Goal: Transaction & Acquisition: Purchase product/service

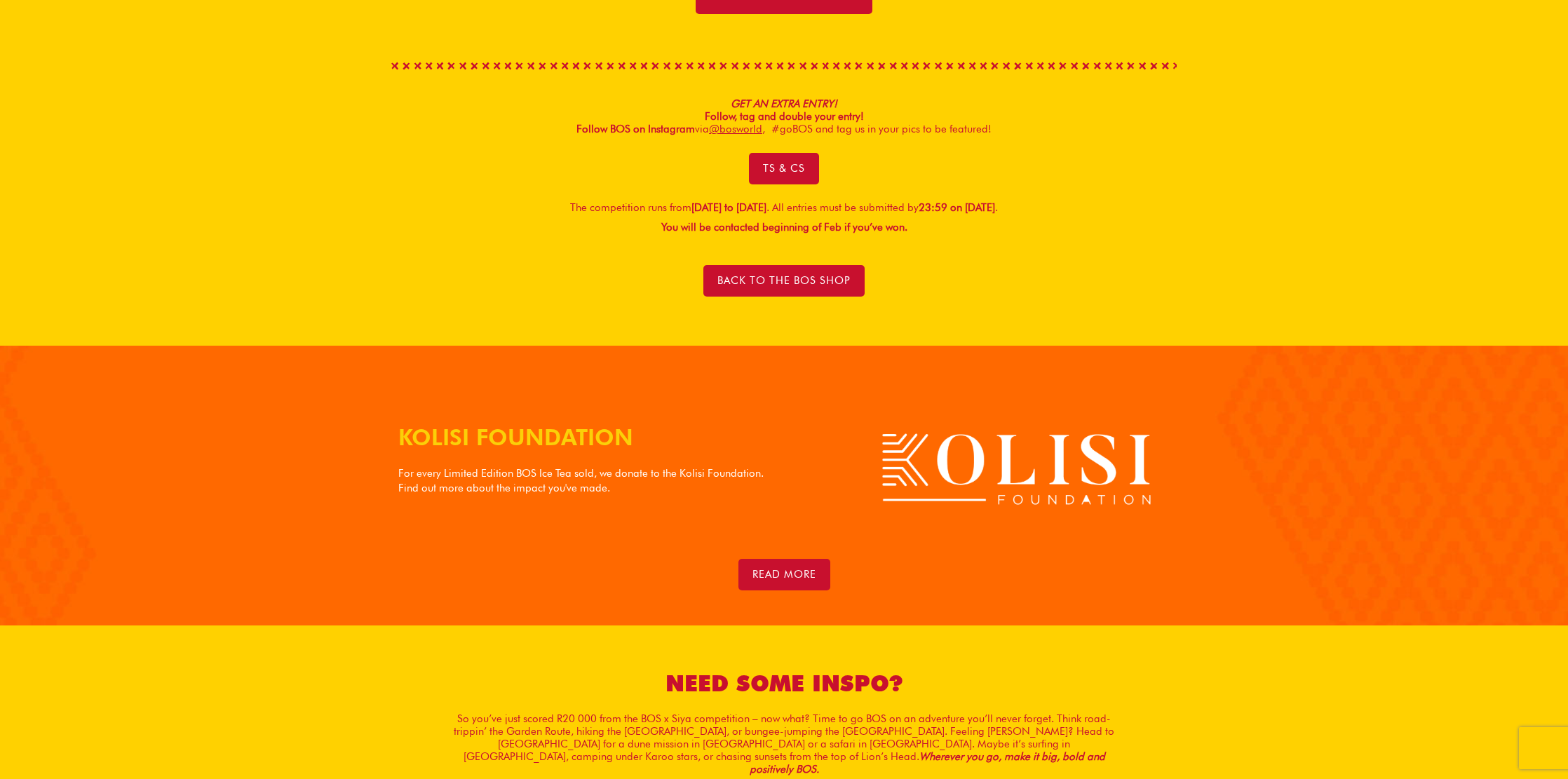
scroll to position [1059, 0]
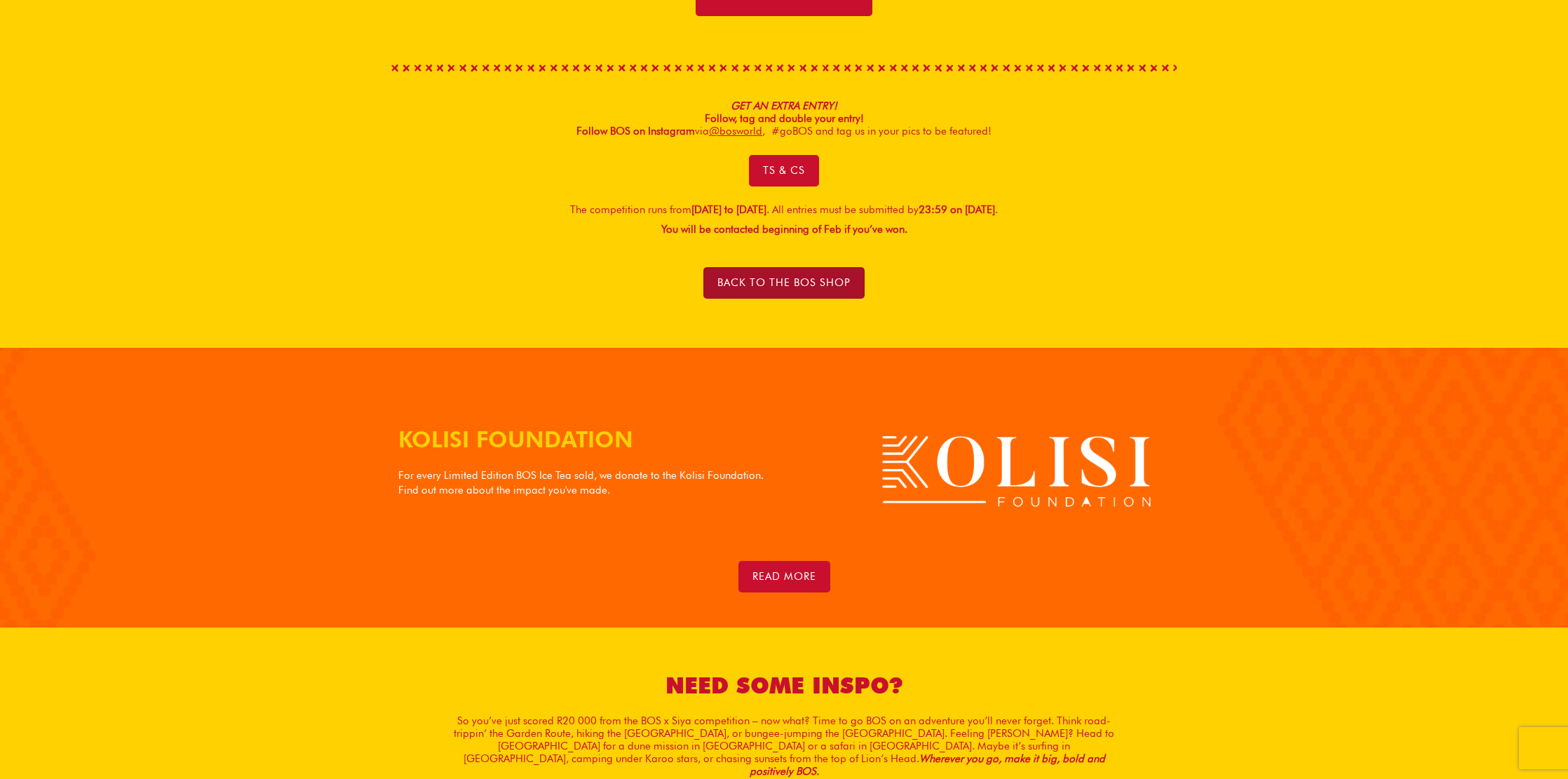
click at [813, 270] on link "BACK TO THE BOS SHOP" at bounding box center [784, 283] width 161 height 31
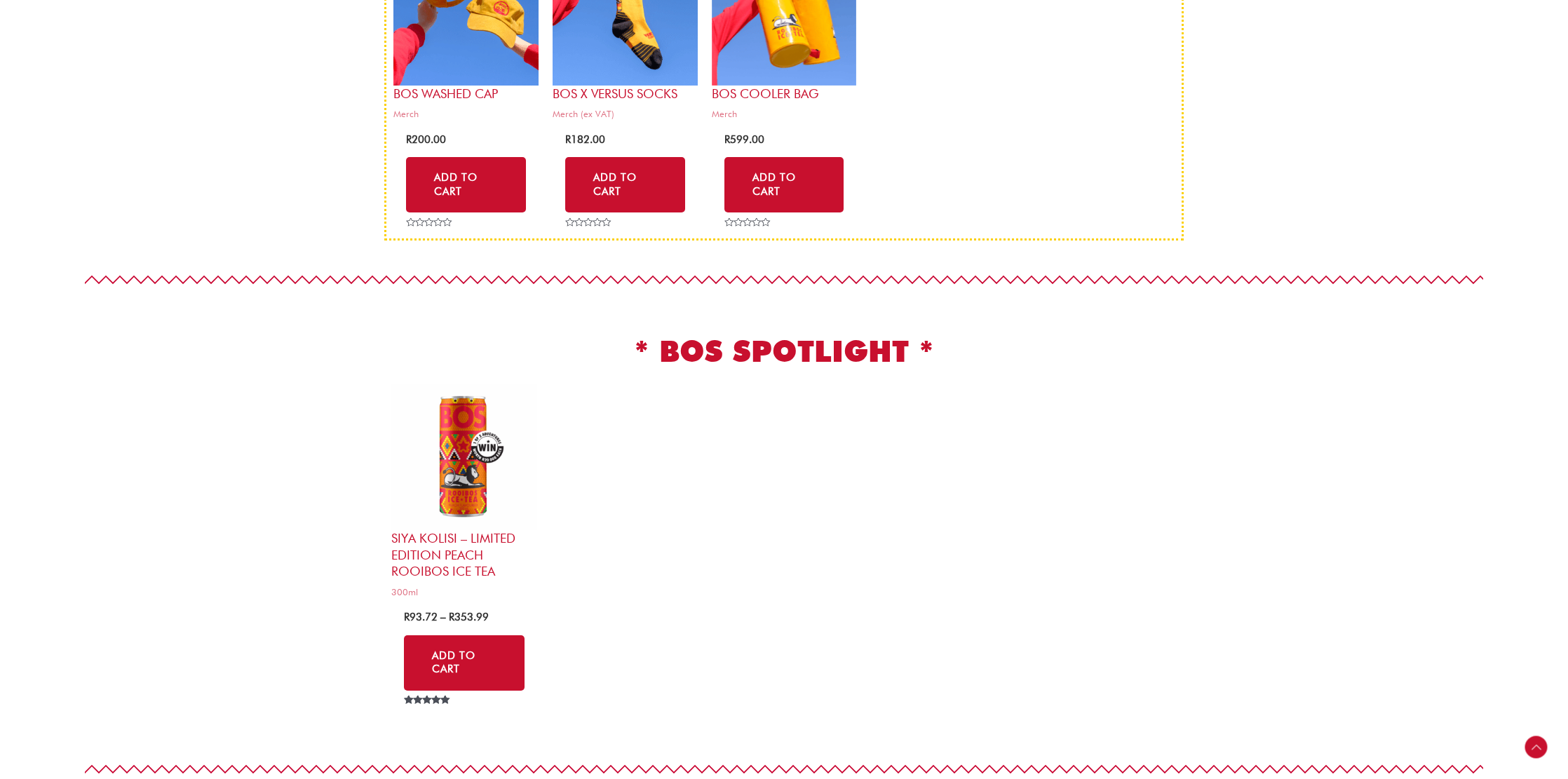
scroll to position [526, 0]
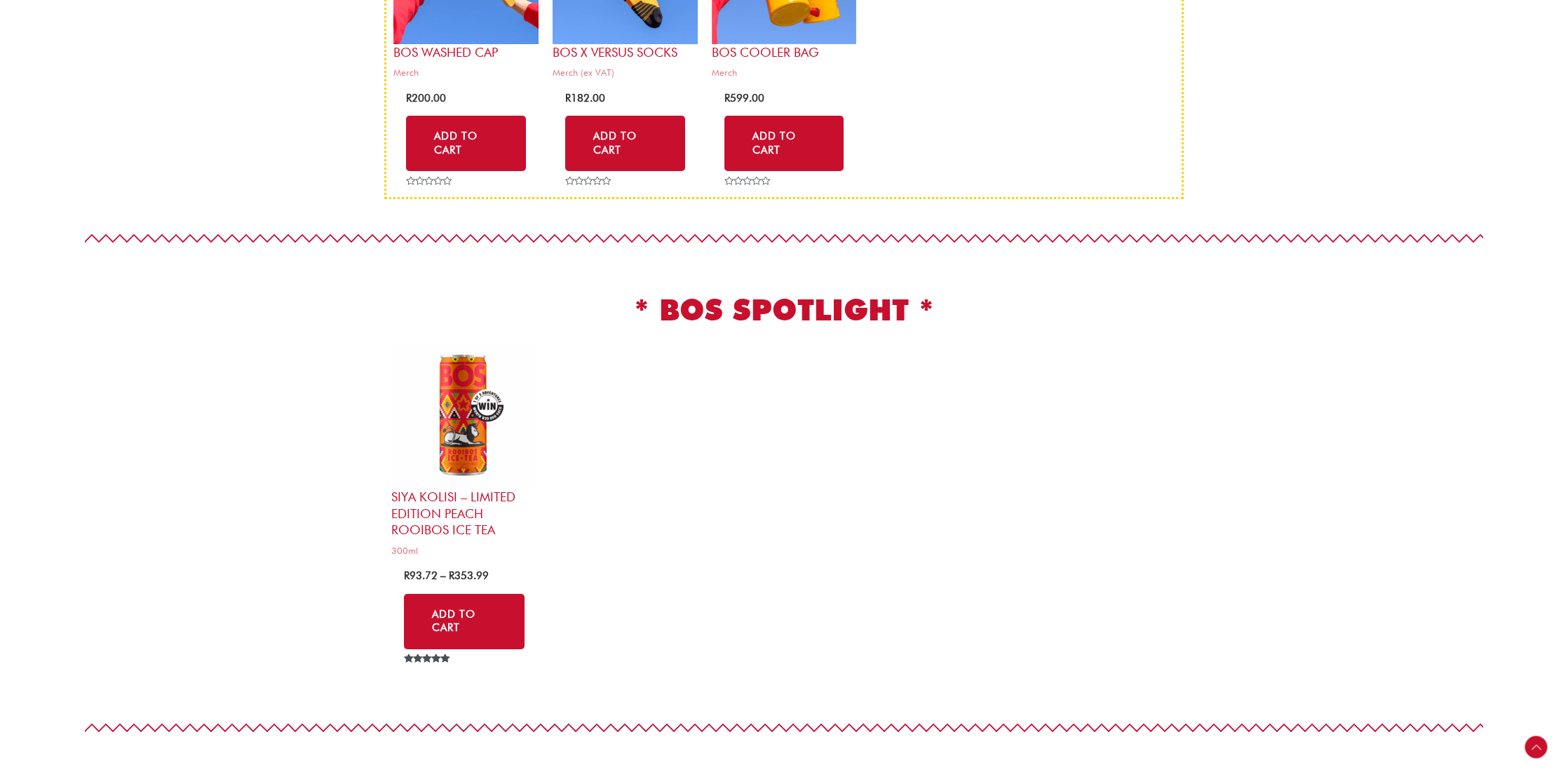
click at [480, 500] on h2 "Siya Kolisi – Limited Edition Peach Rooibos Ice Tea" at bounding box center [464, 513] width 145 height 49
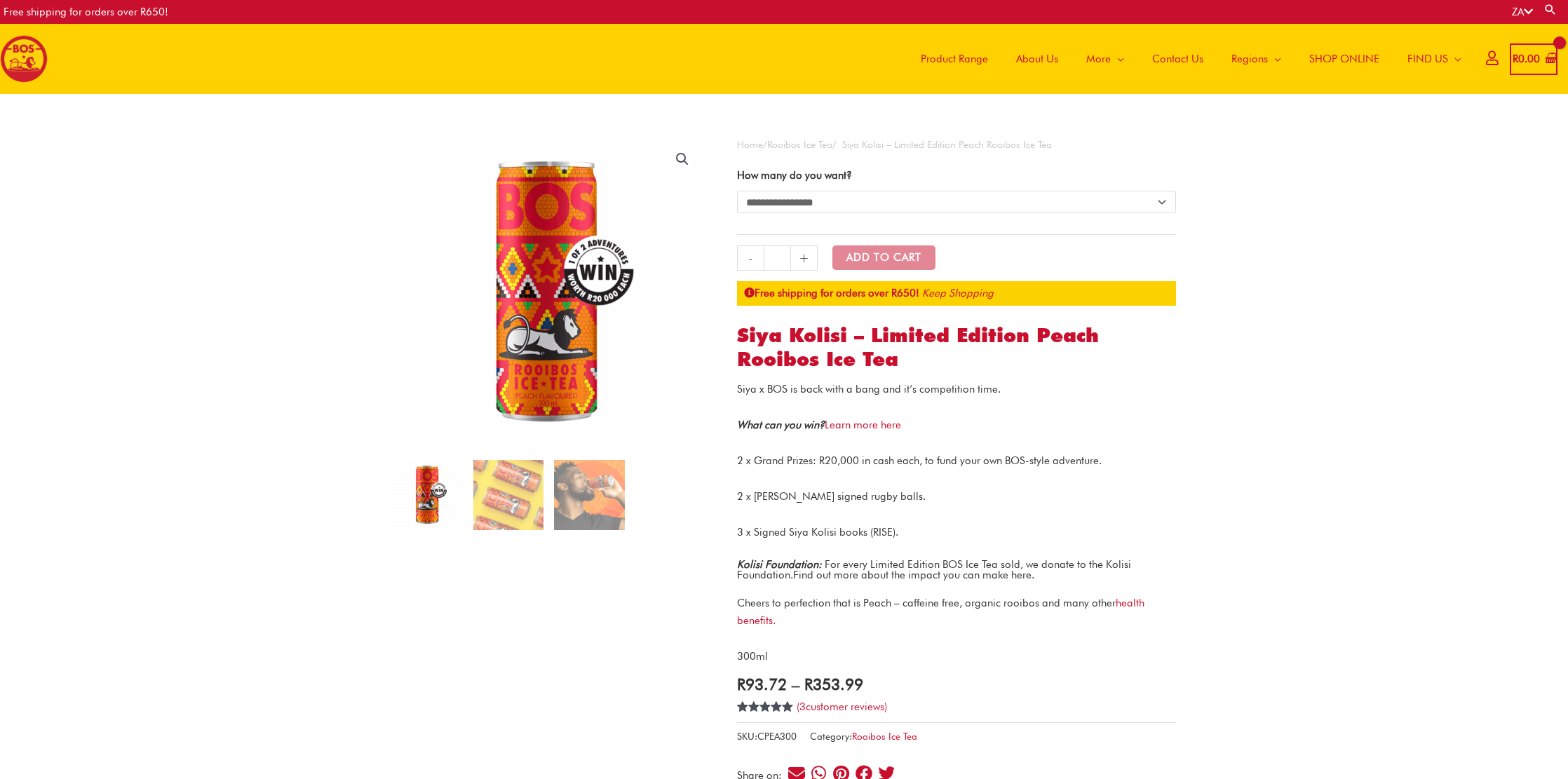
drag, startPoint x: 738, startPoint y: 389, endPoint x: 890, endPoint y: 604, distance: 263.3
click at [890, 604] on div "Siya x BOS is back with a bang and it’s competition time. What can you win? Lea…" at bounding box center [956, 523] width 439 height 285
copy div "Siya x BOS is back with a bang and it’s competition time. What can you win? Lea…"
click at [760, 406] on div "Siya x BOS is back with a bang and it’s competition time. What can you win? Lea…" at bounding box center [956, 523] width 439 height 285
drag, startPoint x: 739, startPoint y: 388, endPoint x: 770, endPoint y: 596, distance: 210.3
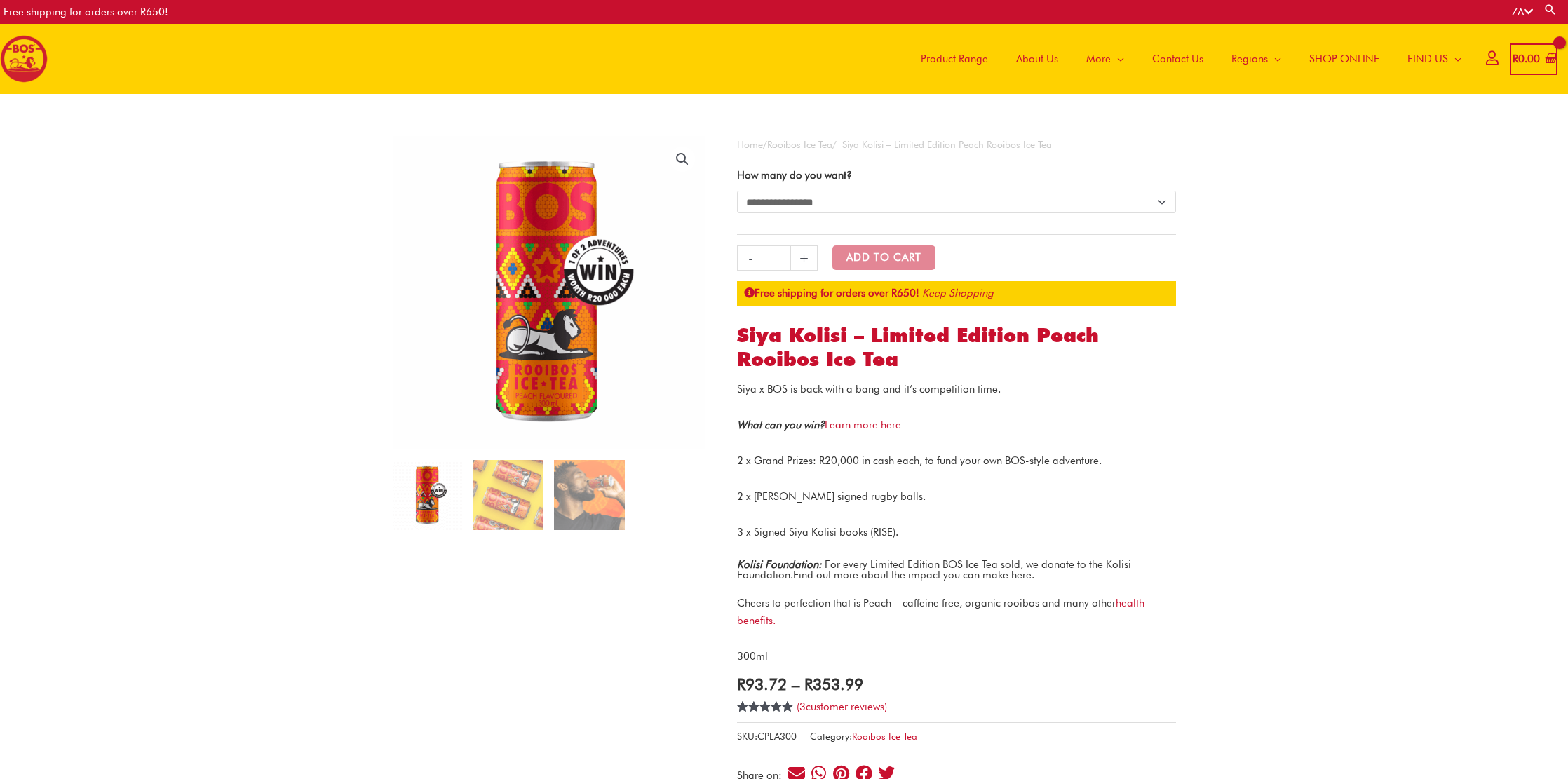
click at [770, 596] on div "Siya x BOS is back with a bang and it’s competition time. What can you win? Lea…" at bounding box center [956, 523] width 439 height 285
copy div "Siya x BOS is back with a bang and it’s competition time. What can you win? Lea…"
click at [858, 426] on link "Learn more here" at bounding box center [863, 425] width 76 height 13
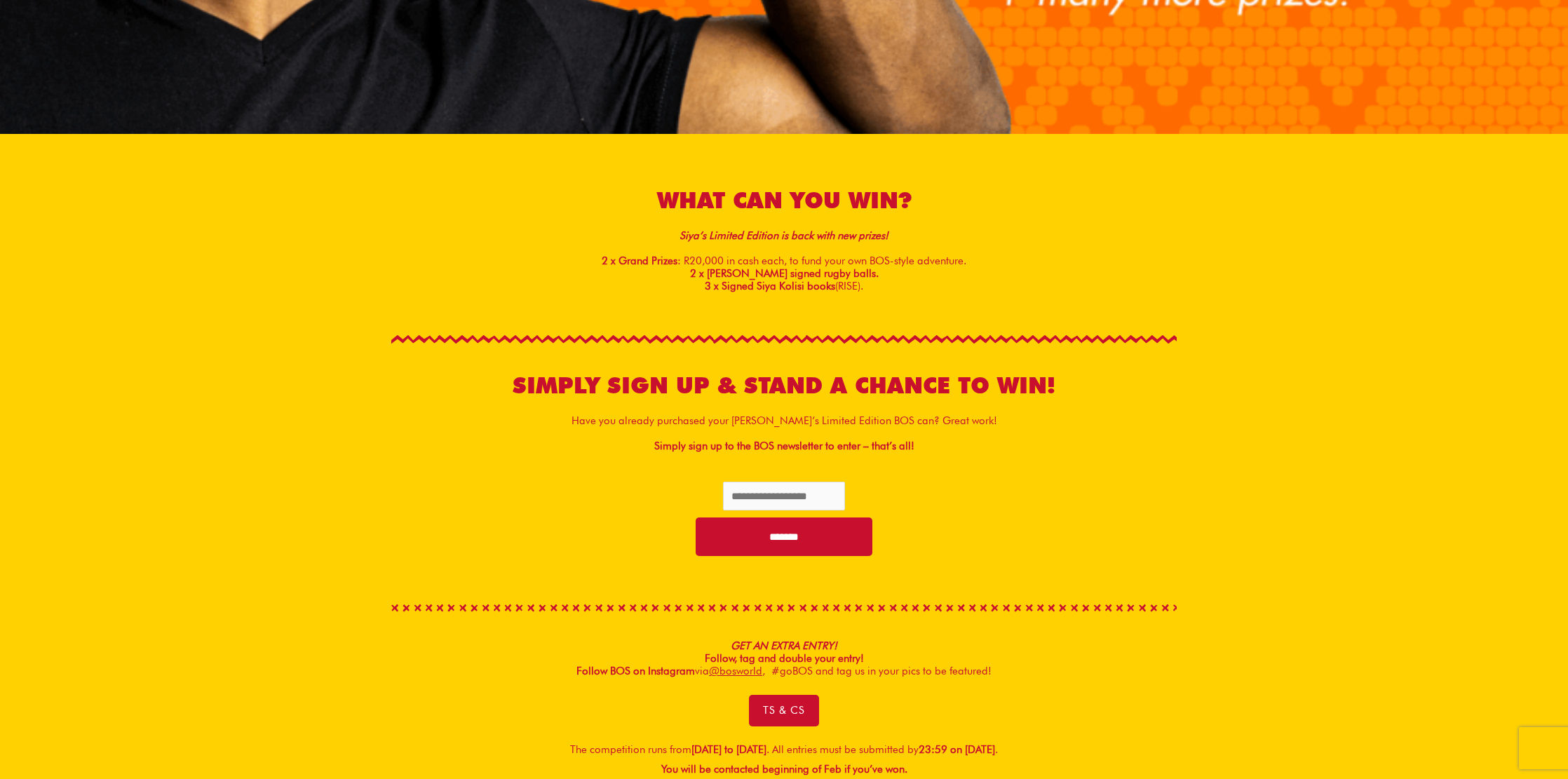
scroll to position [521, 0]
